Goal: Task Accomplishment & Management: Manage account settings

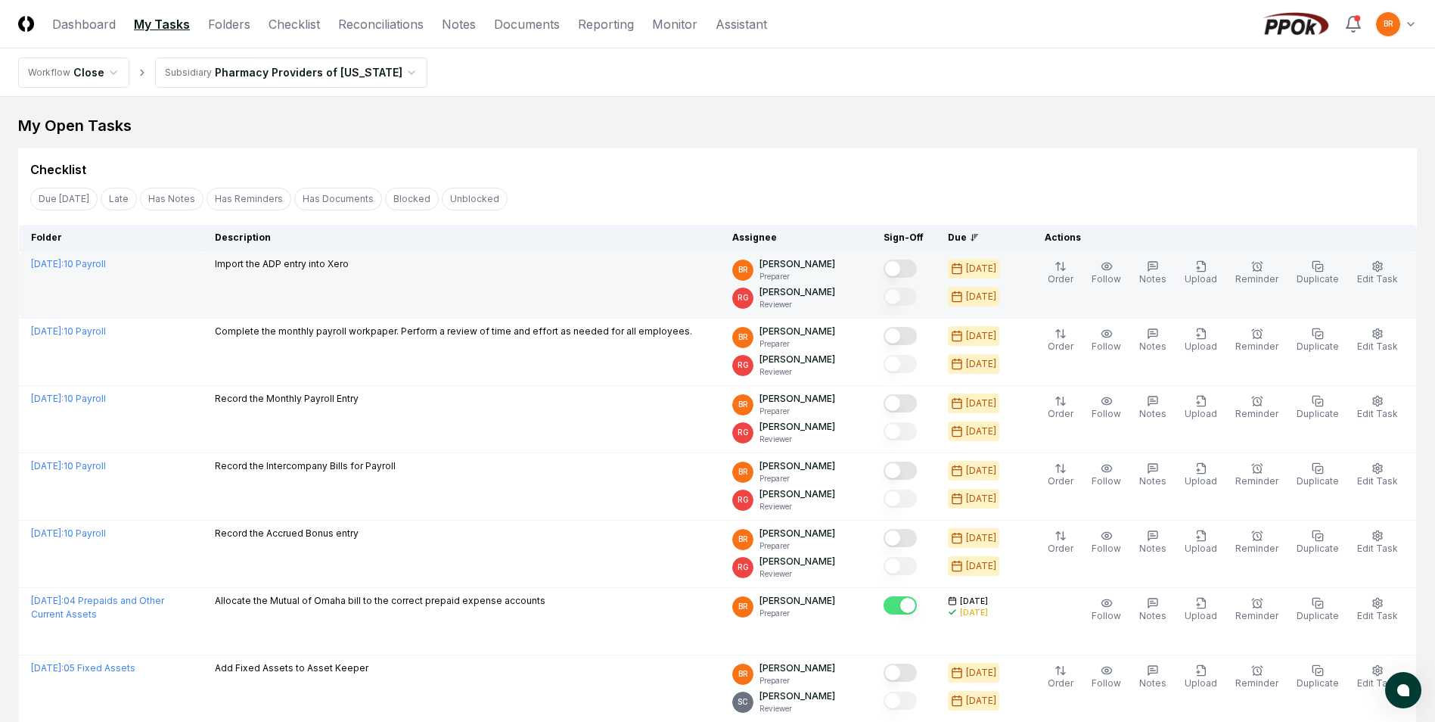
click at [910, 267] on button "Mark complete" at bounding box center [900, 268] width 33 height 18
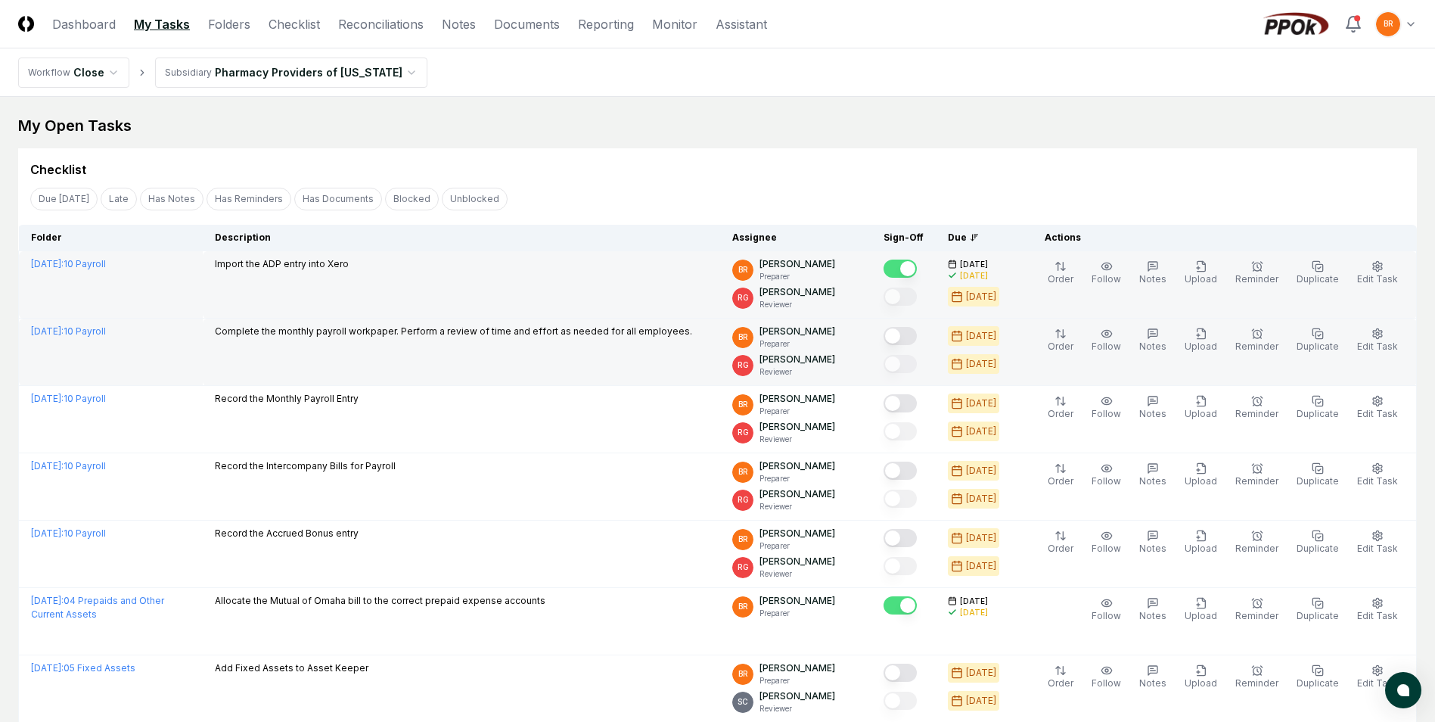
click at [908, 334] on button "Mark complete" at bounding box center [900, 336] width 33 height 18
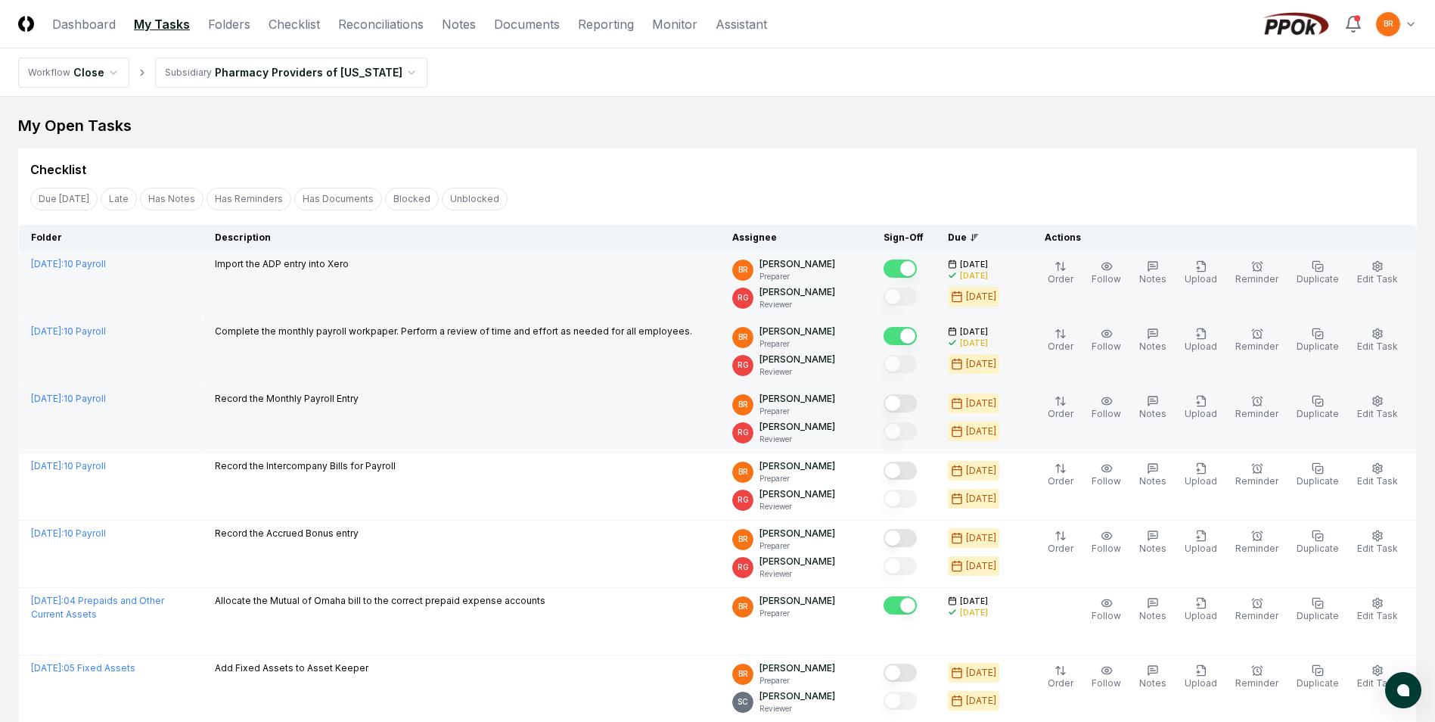
click at [906, 399] on button "Mark complete" at bounding box center [900, 403] width 33 height 18
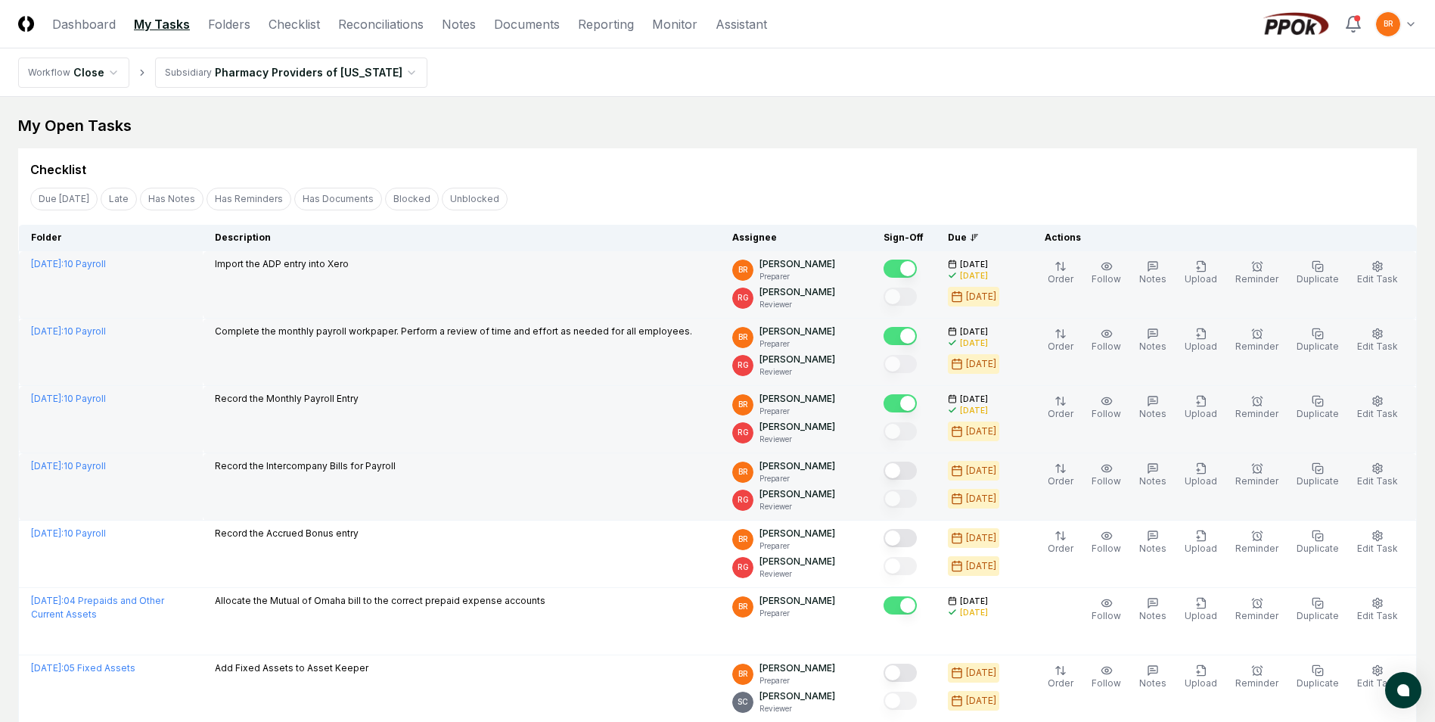
click at [903, 471] on button "Mark complete" at bounding box center [900, 470] width 33 height 18
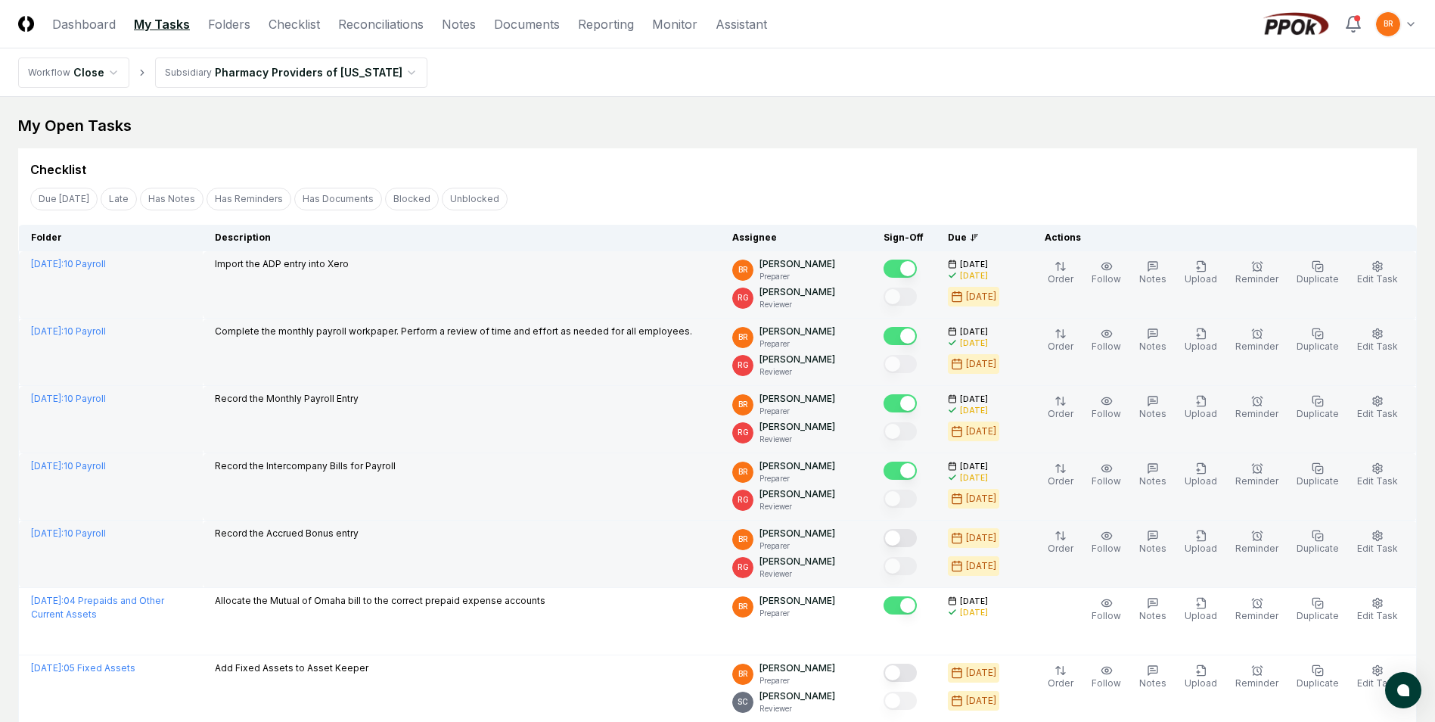
click at [902, 542] on button "Mark complete" at bounding box center [900, 538] width 33 height 18
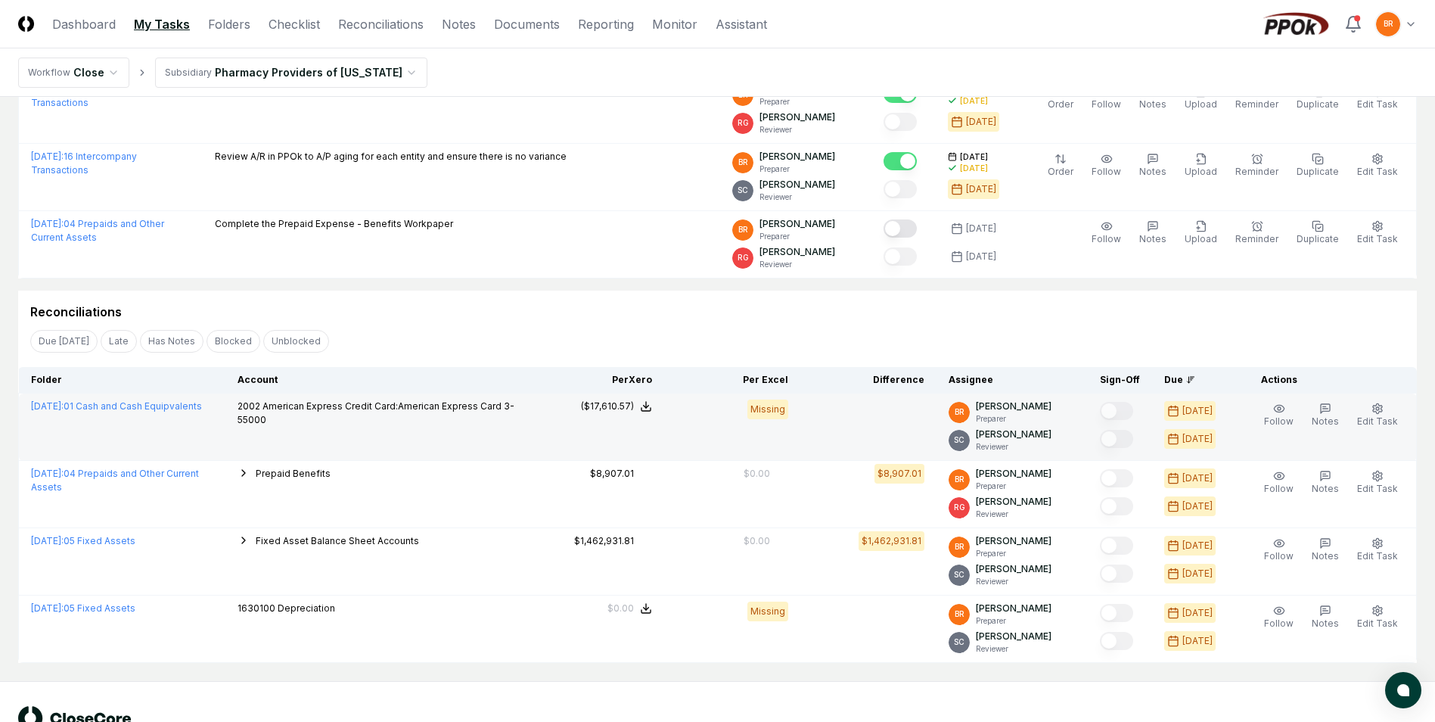
scroll to position [1218, 0]
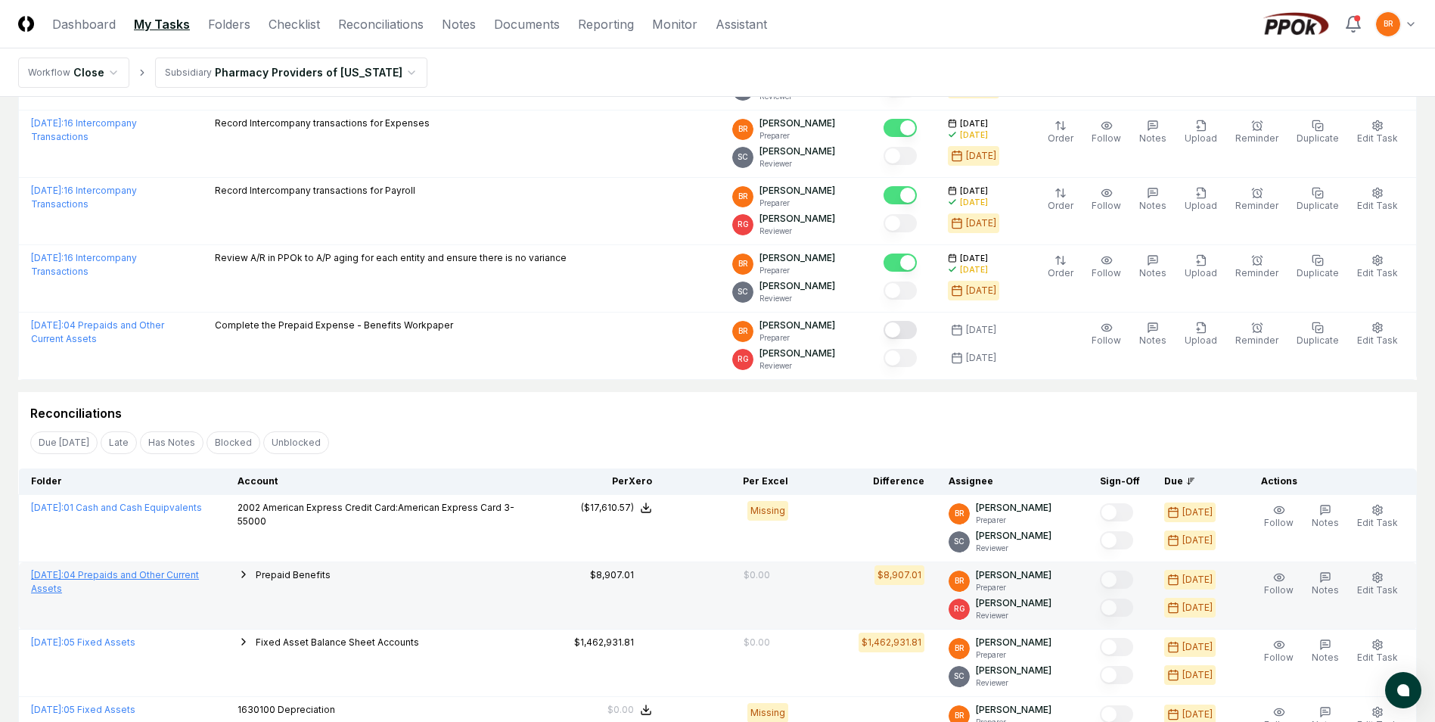
click at [191, 573] on link "[DATE] : 04 Prepaids and Other Current Assets" at bounding box center [115, 581] width 168 height 25
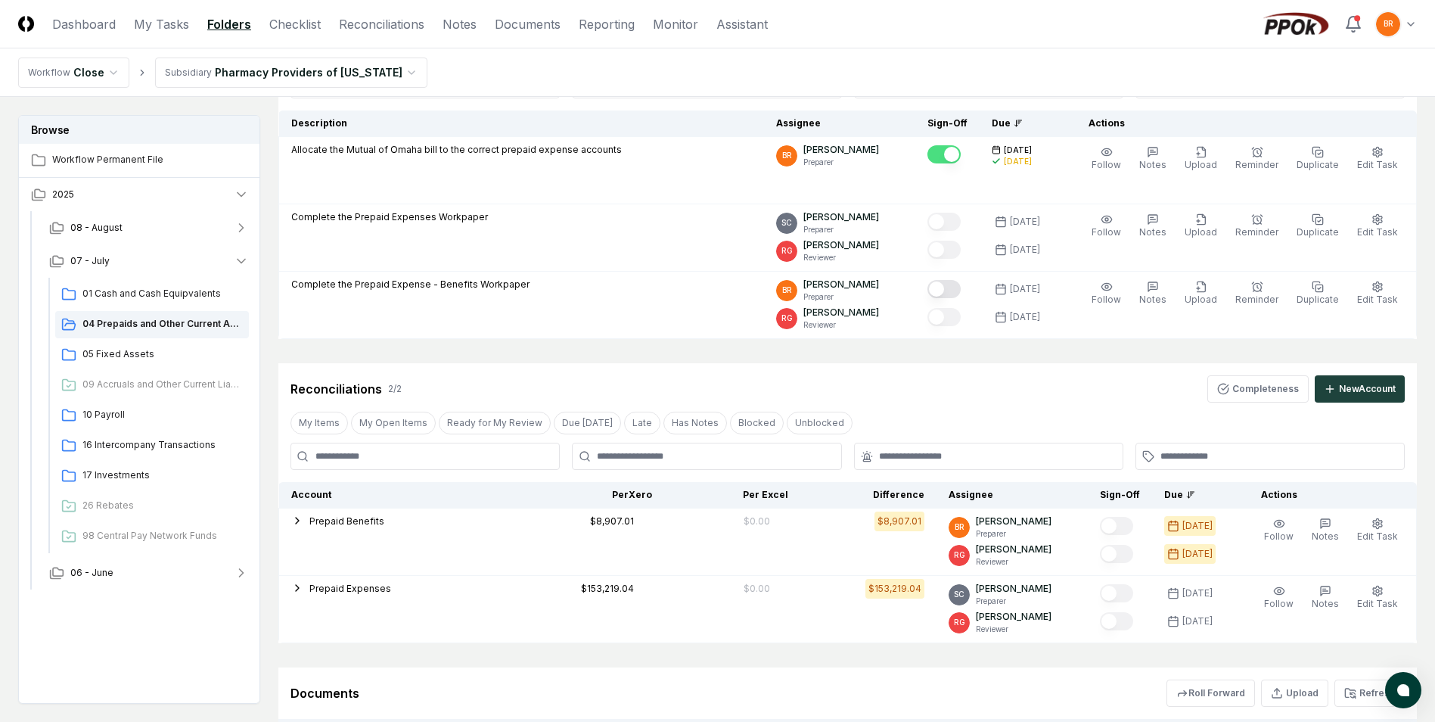
scroll to position [227, 0]
